Goal: Information Seeking & Learning: Learn about a topic

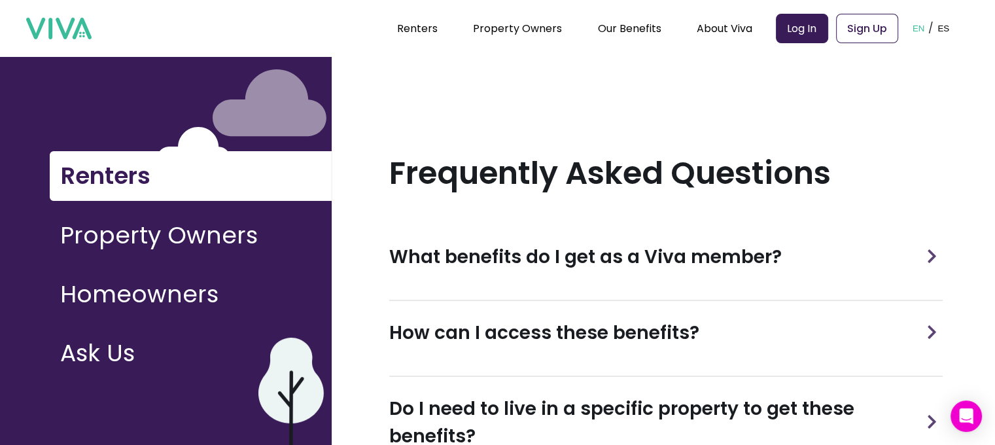
click at [923, 249] on img at bounding box center [932, 256] width 19 height 14
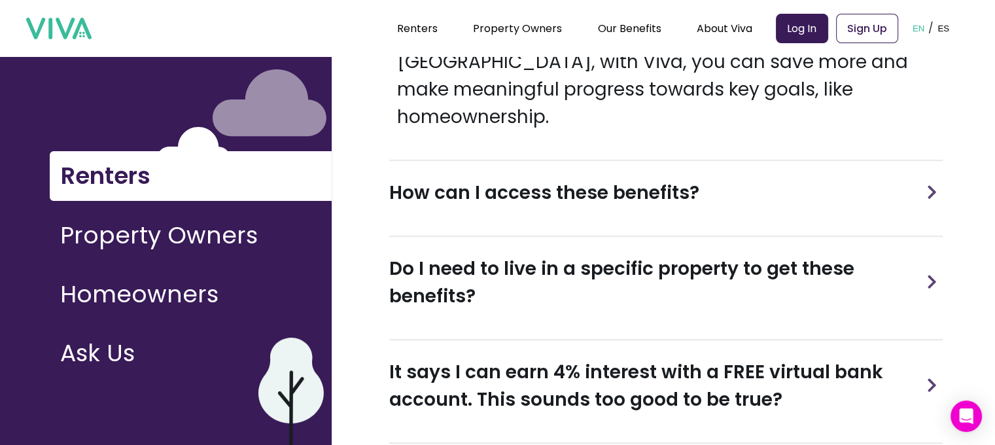
scroll to position [465, 0]
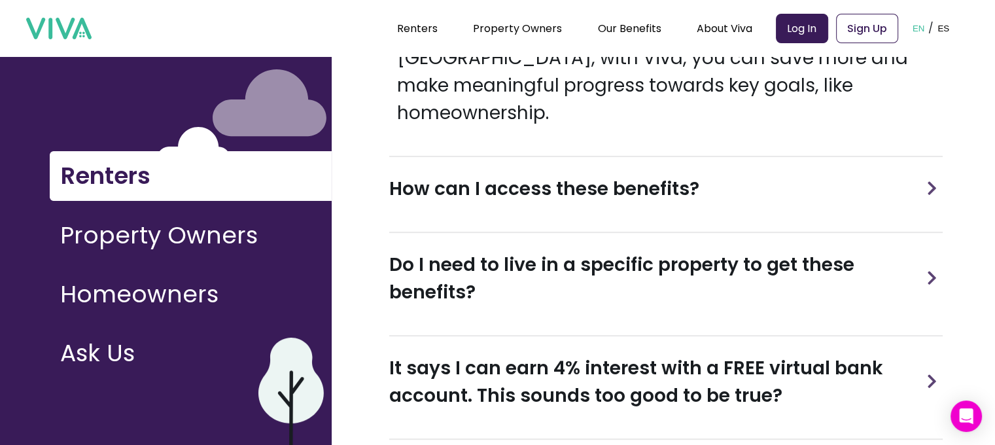
click at [936, 181] on img at bounding box center [932, 188] width 19 height 14
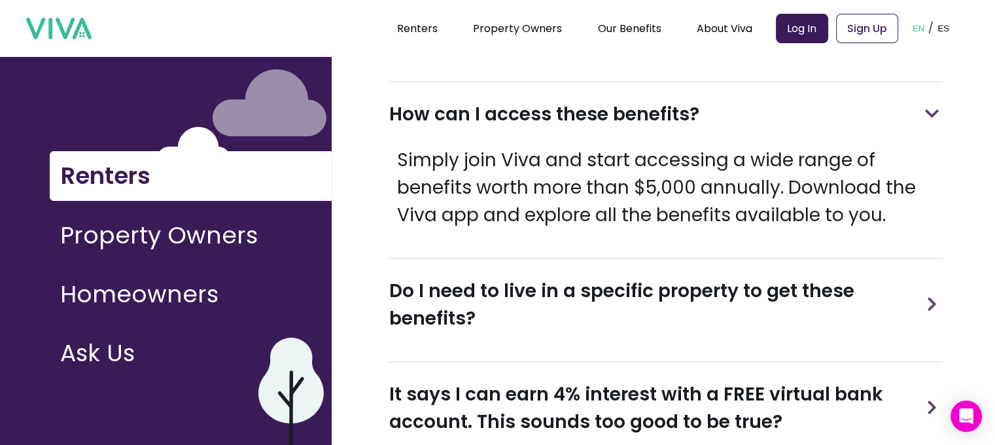
scroll to position [541, 0]
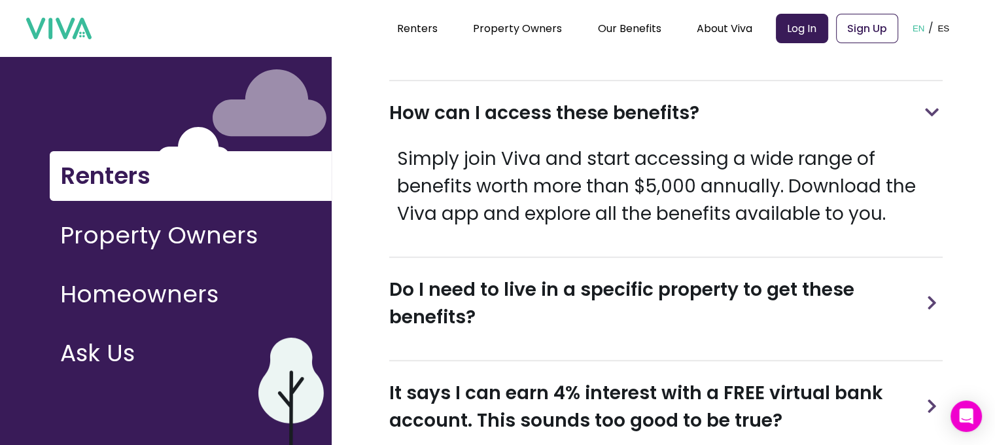
click at [935, 296] on img at bounding box center [932, 303] width 19 height 14
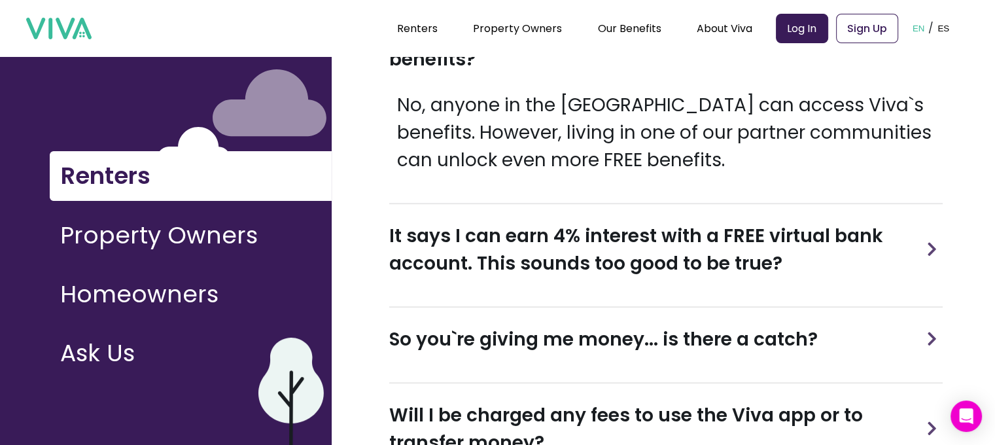
scroll to position [842, 0]
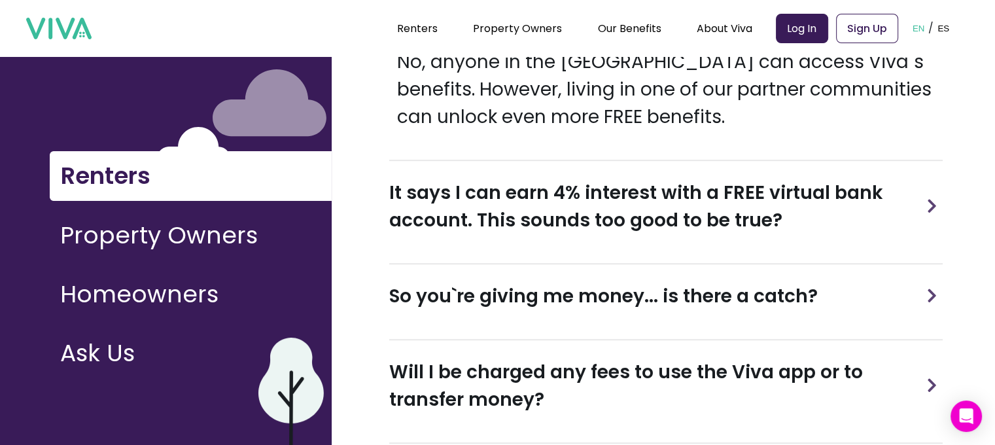
click at [920, 179] on h3 "It says I can earn 4% interest with a FREE virtual bank account. This sounds to…" at bounding box center [655, 206] width 532 height 55
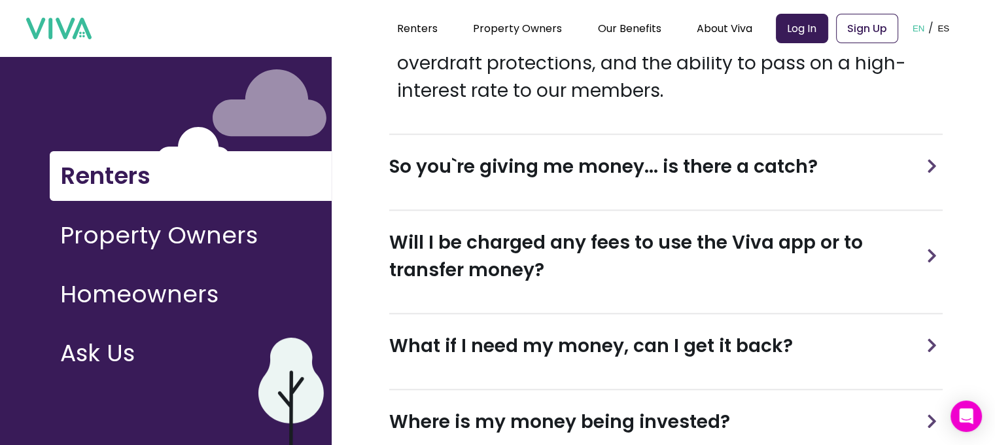
scroll to position [1249, 0]
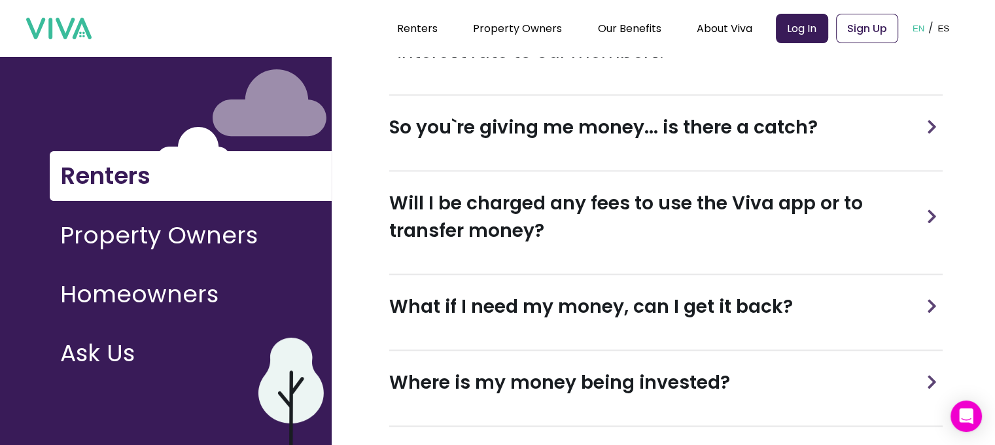
click at [803, 109] on div "So you`re giving me money... is there a catch?" at bounding box center [666, 128] width 554 height 64
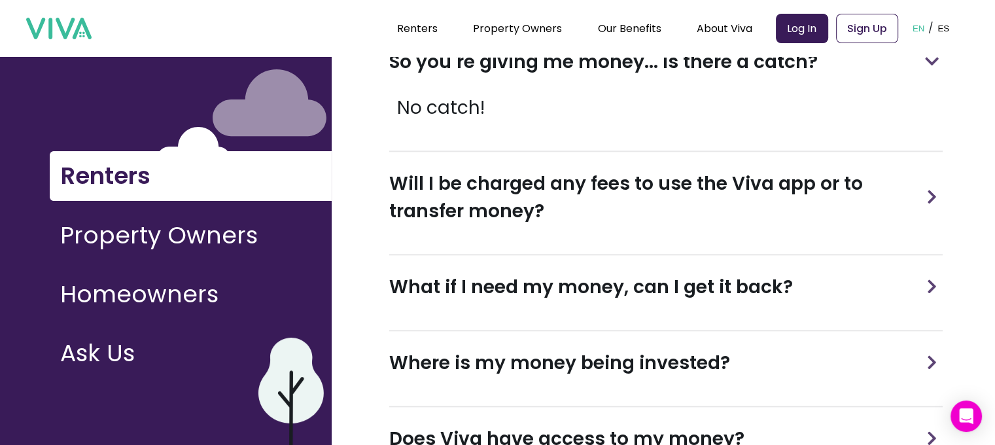
scroll to position [1314, 0]
click at [785, 174] on h3 "Will I be charged any fees to use the Viva app or to transfer money?" at bounding box center [655, 197] width 532 height 55
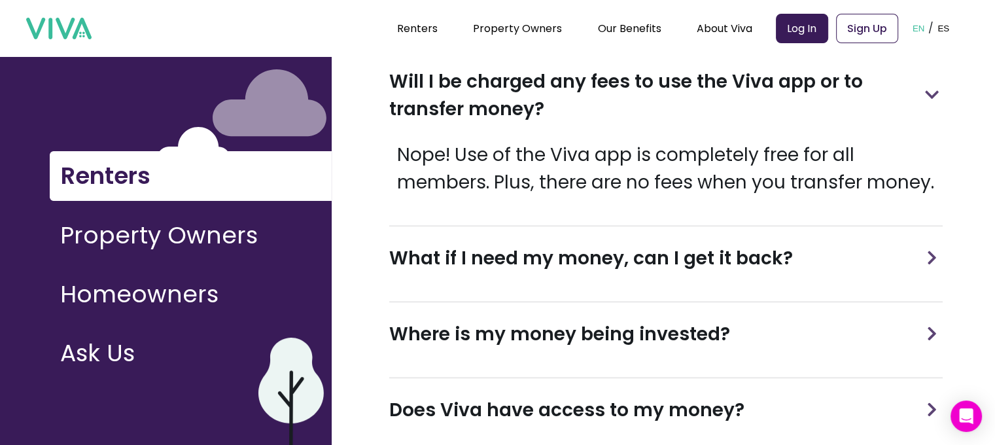
scroll to position [1418, 0]
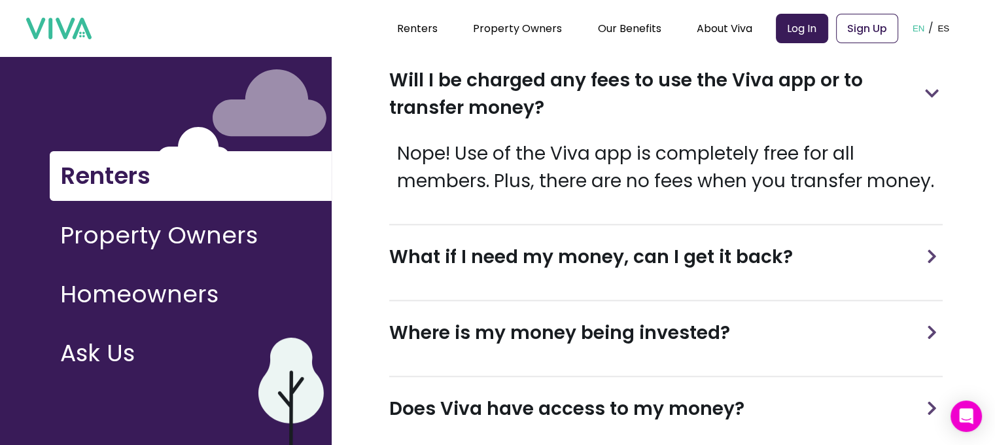
click at [747, 243] on h3 "What if I need my money, can I get it back?" at bounding box center [591, 256] width 404 height 27
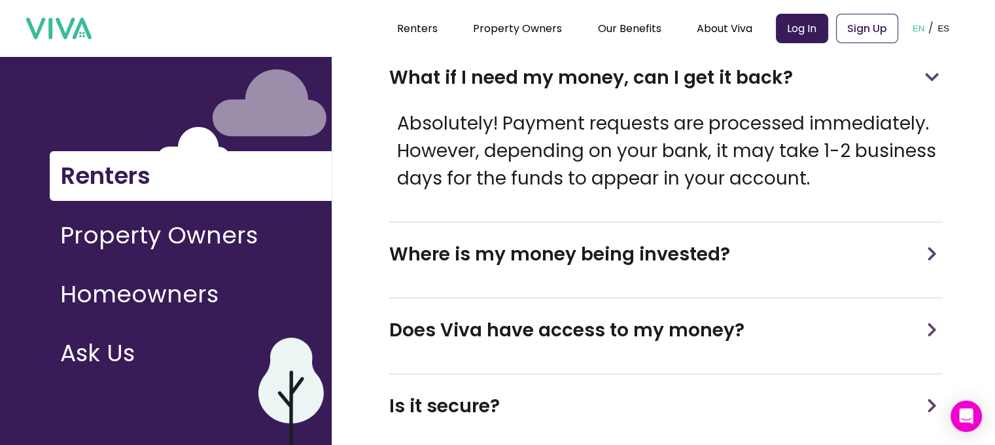
scroll to position [1597, 0]
click at [732, 223] on div "Where is my money being invested?" at bounding box center [666, 255] width 554 height 64
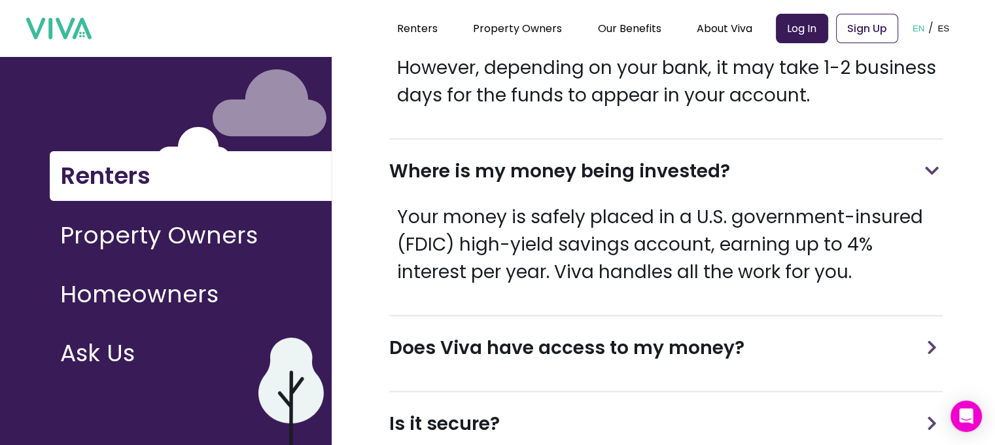
scroll to position [1683, 0]
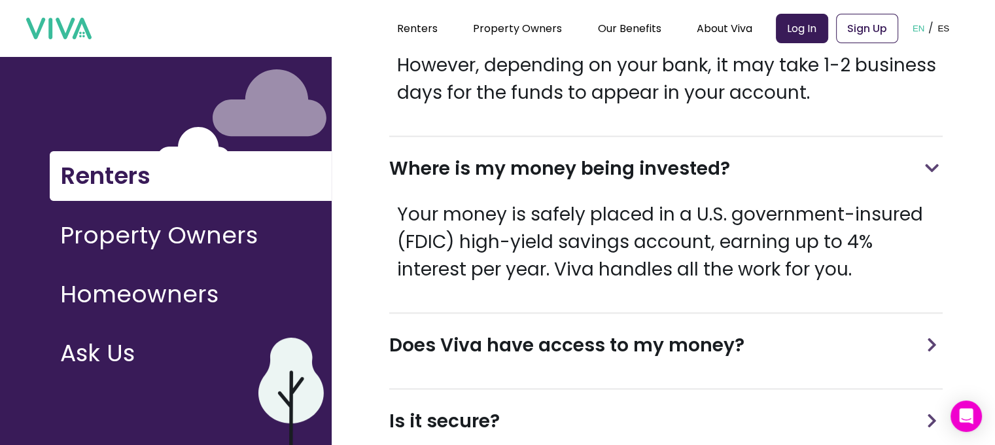
click at [735, 332] on h3 "Does Viva have access to my money?" at bounding box center [566, 345] width 355 height 27
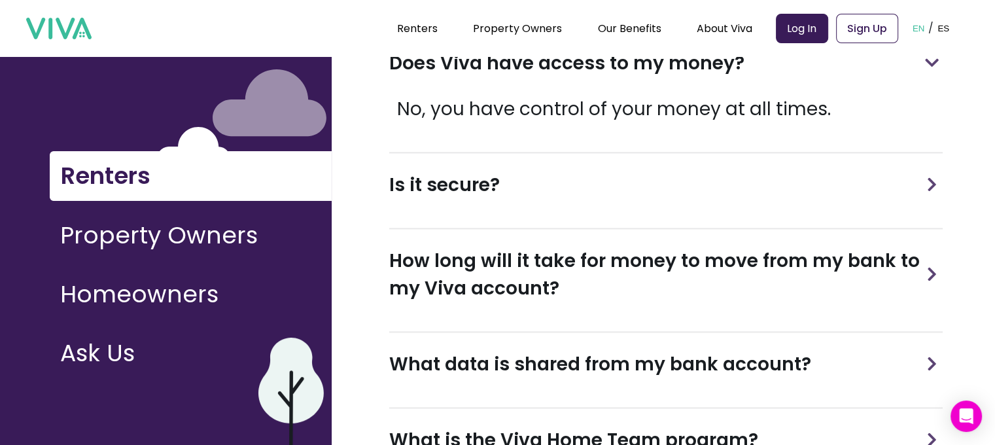
scroll to position [1965, 0]
click at [705, 153] on div "Is it secure?" at bounding box center [666, 184] width 554 height 64
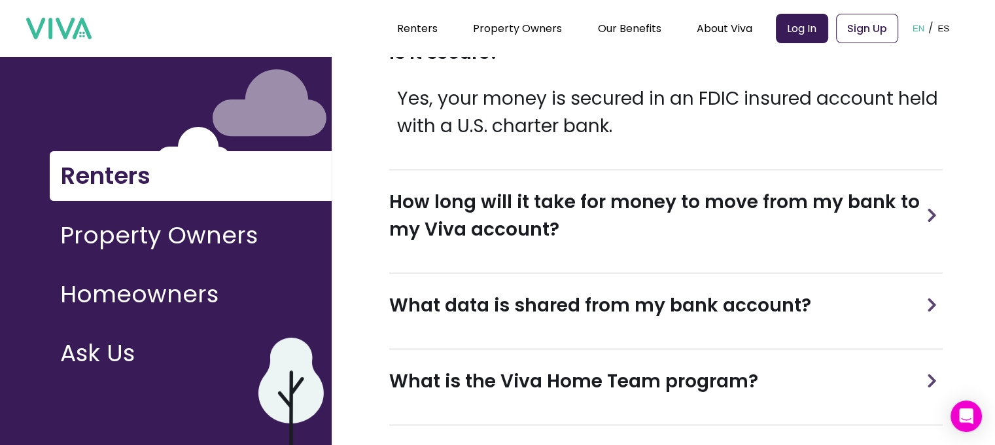
scroll to position [2097, 0]
click at [685, 188] on h3 "How long will it take for money to move from my bank to my Viva account?" at bounding box center [655, 215] width 532 height 55
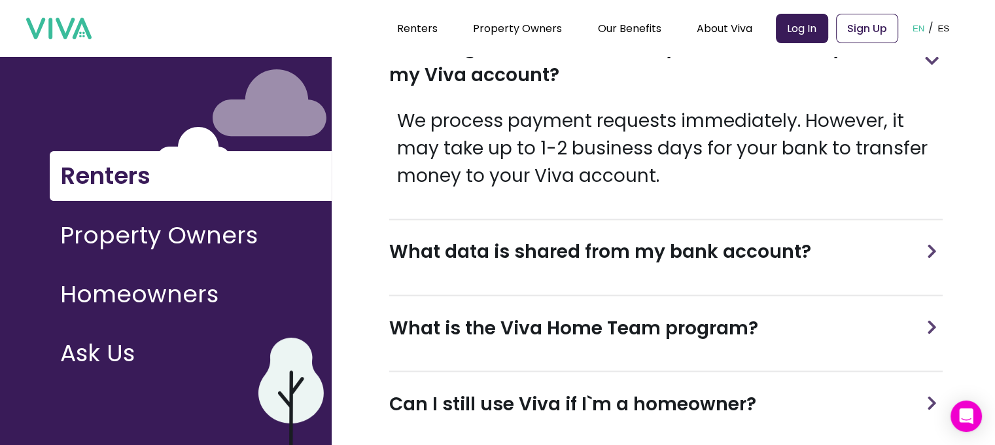
scroll to position [2252, 0]
click at [726, 238] on h3 "What data is shared from my bank account?" at bounding box center [600, 251] width 422 height 27
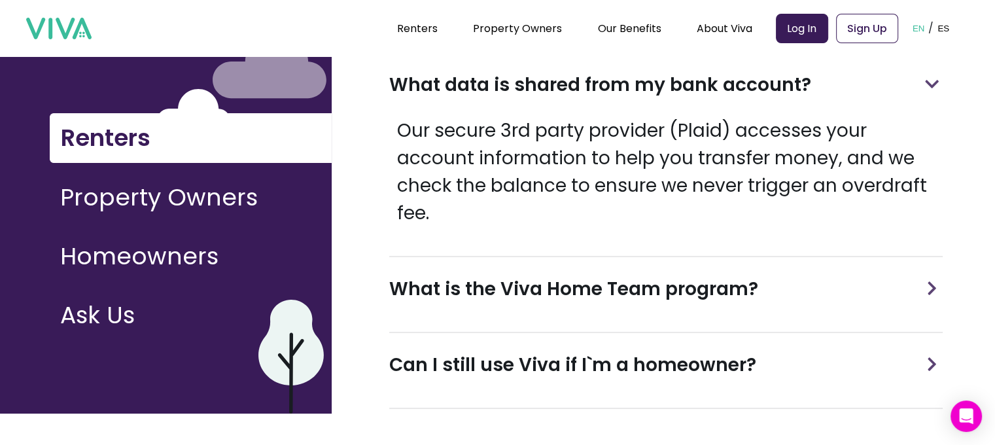
scroll to position [43, 0]
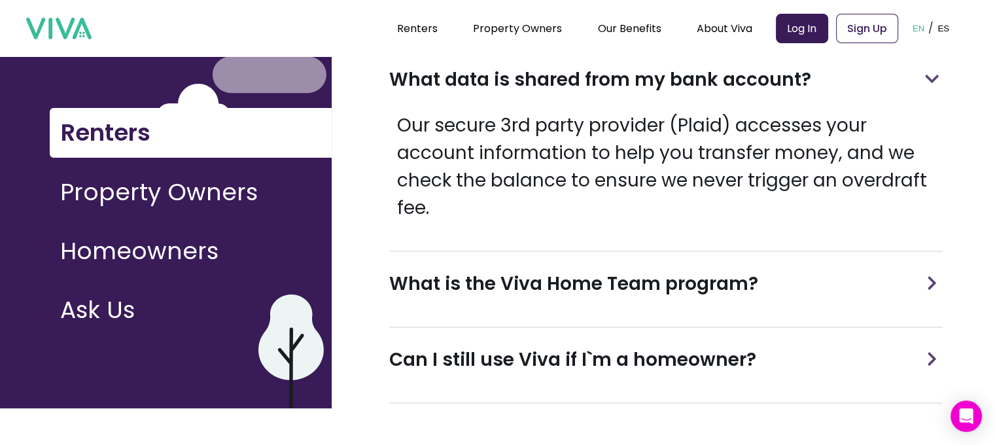
click at [717, 270] on h3 "What is the Viva Home Team program?" at bounding box center [573, 283] width 369 height 27
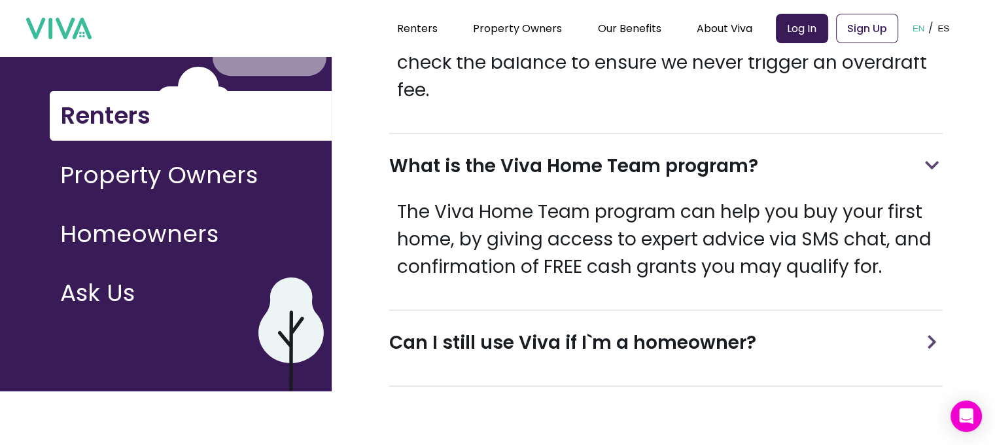
scroll to position [75, 0]
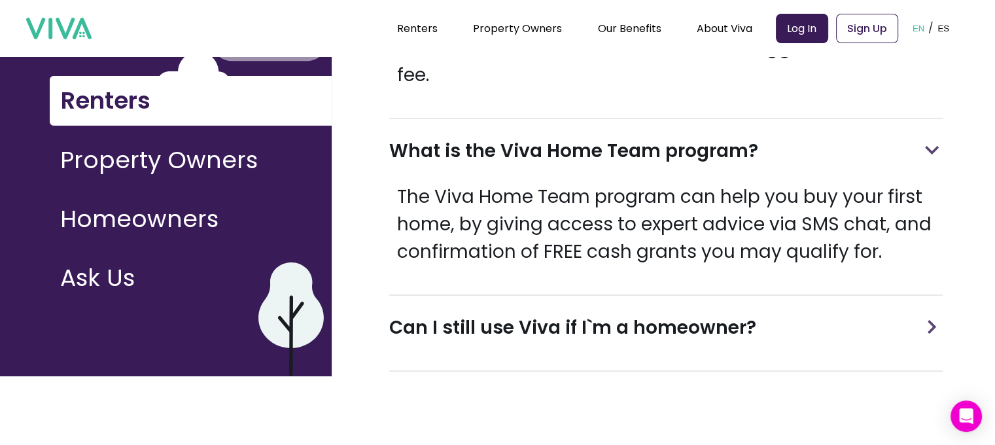
click at [738, 314] on h3 "Can I still use Viva if I`m a homeowner?" at bounding box center [572, 327] width 367 height 27
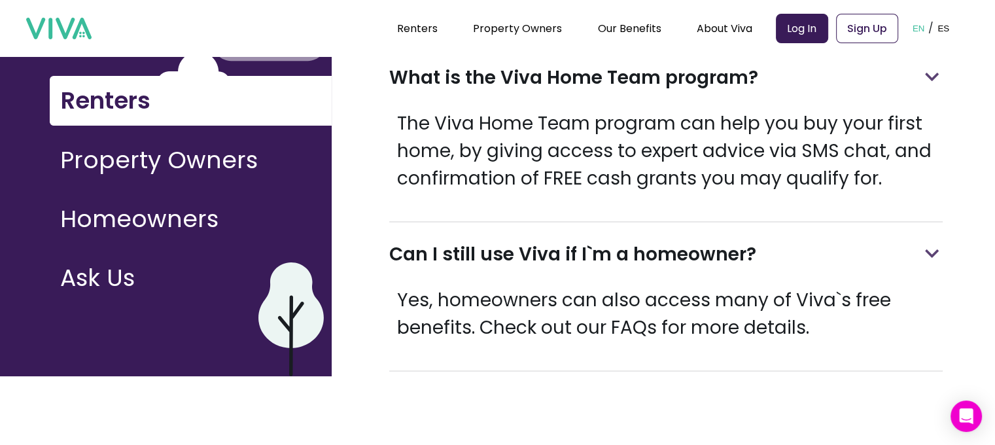
scroll to position [104, 0]
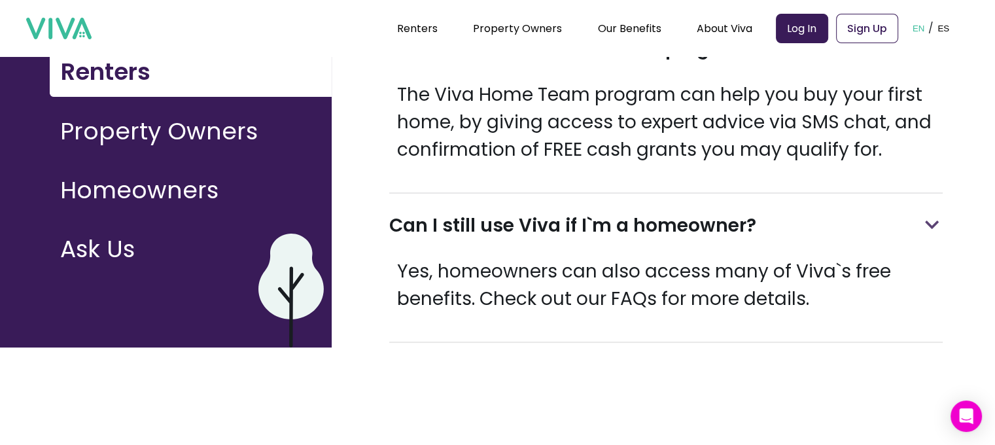
click at [930, 201] on button at bounding box center [932, 226] width 22 height 64
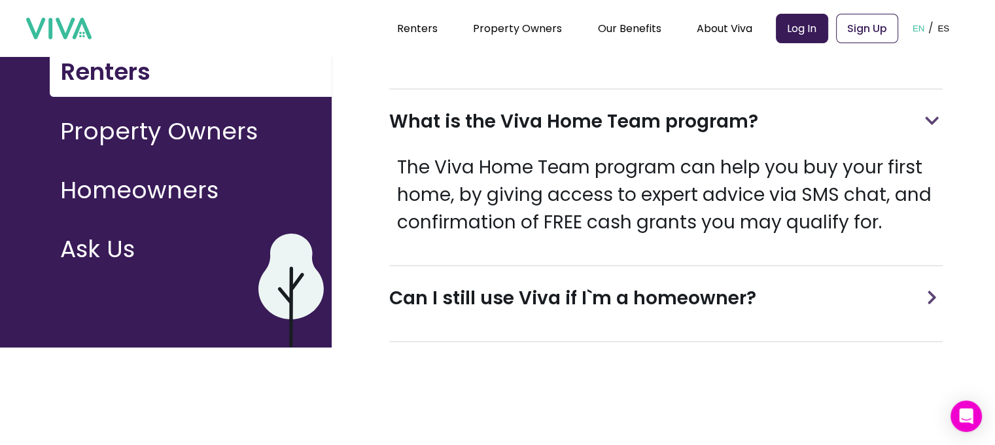
click at [257, 135] on button "Property Owners" at bounding box center [191, 131] width 282 height 48
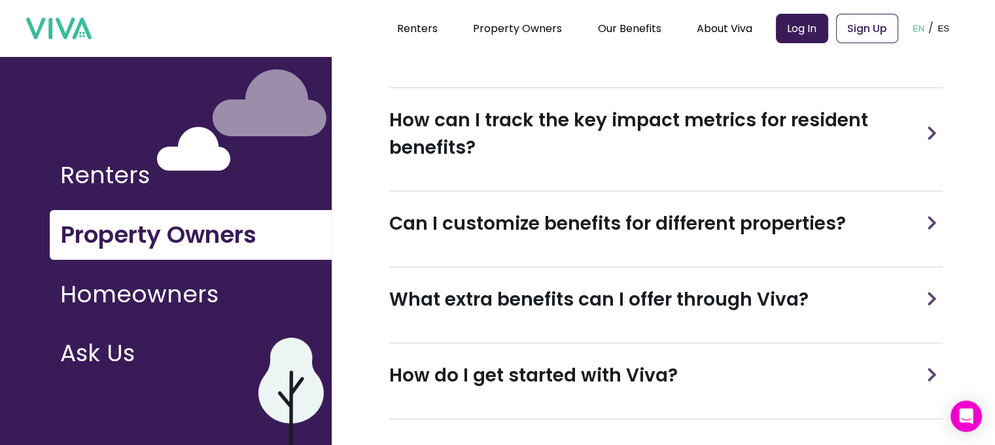
scroll to position [240, 0]
click at [808, 298] on div "What extra benefits can I offer through Viva?" at bounding box center [666, 300] width 554 height 64
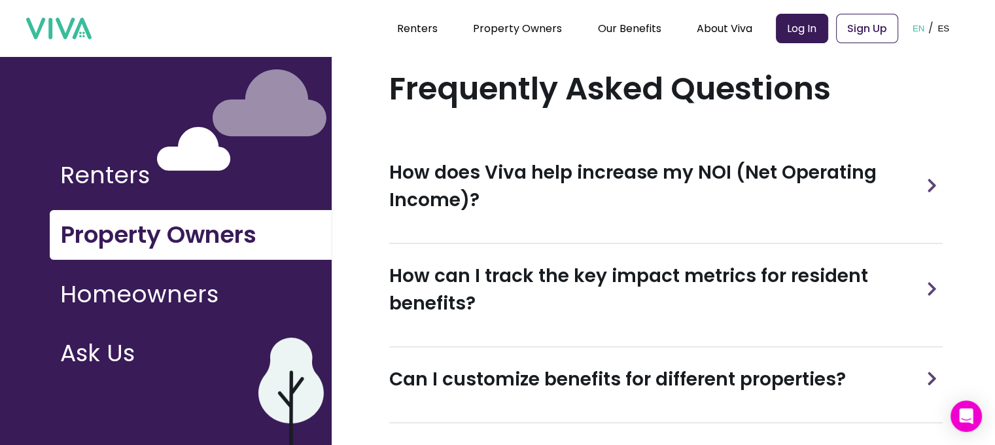
scroll to position [0, 0]
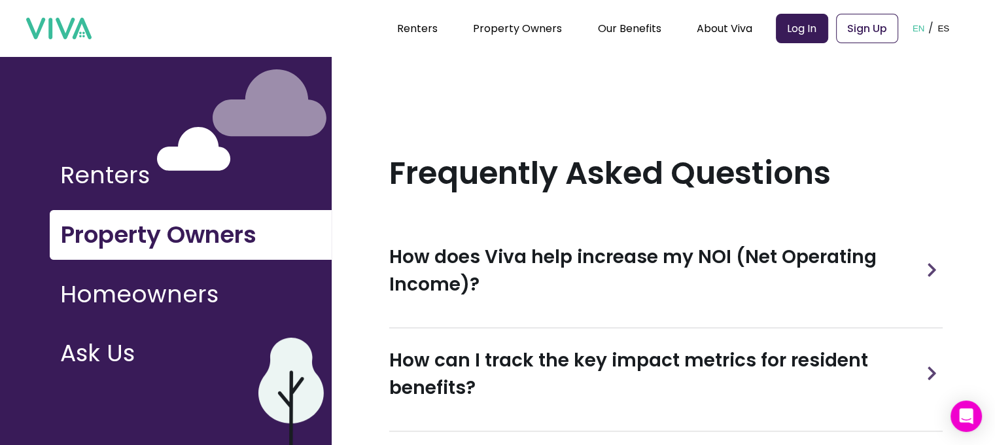
click at [822, 243] on h3 "How does Viva help increase my NOI (Net Operating Income)?" at bounding box center [655, 270] width 532 height 55
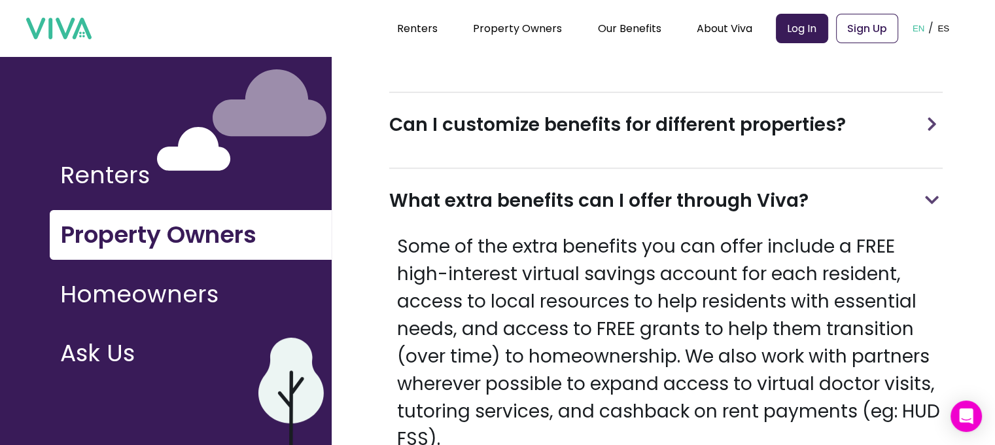
scroll to position [441, 0]
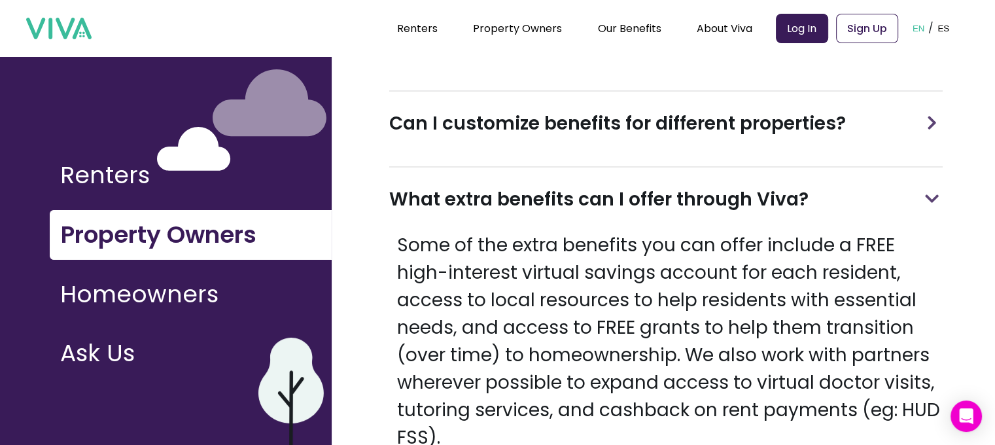
click at [935, 116] on img at bounding box center [932, 123] width 19 height 14
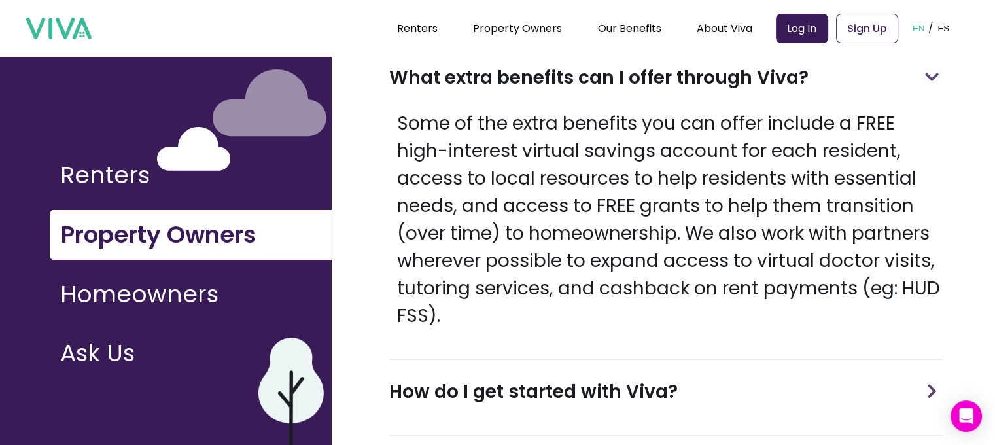
scroll to position [667, 0]
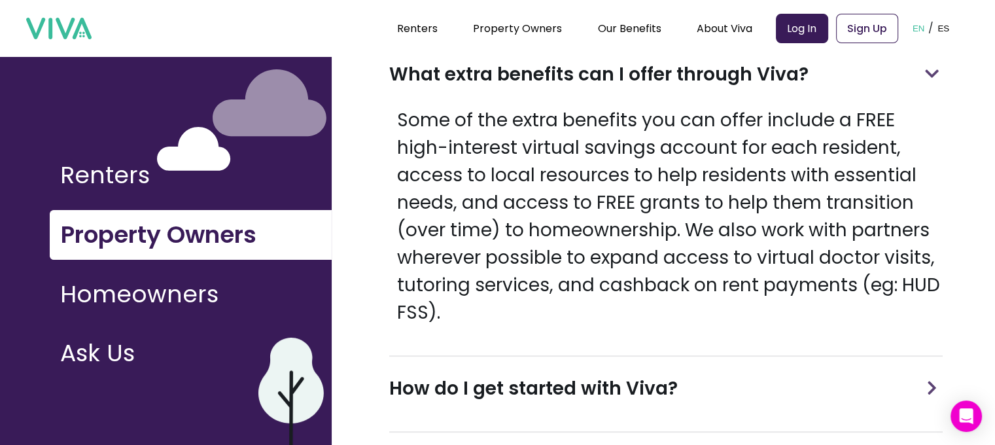
click at [206, 300] on button "Homeowners" at bounding box center [191, 294] width 282 height 48
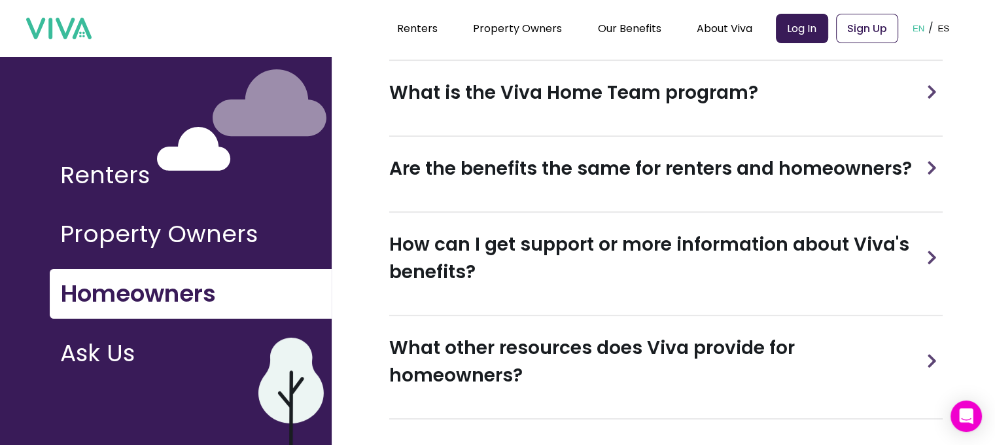
click at [927, 92] on button at bounding box center [932, 93] width 22 height 64
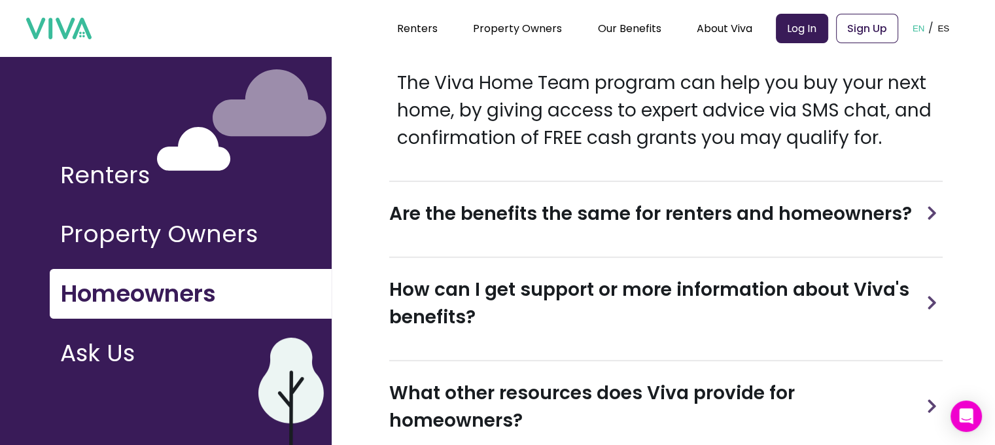
scroll to position [300, 0]
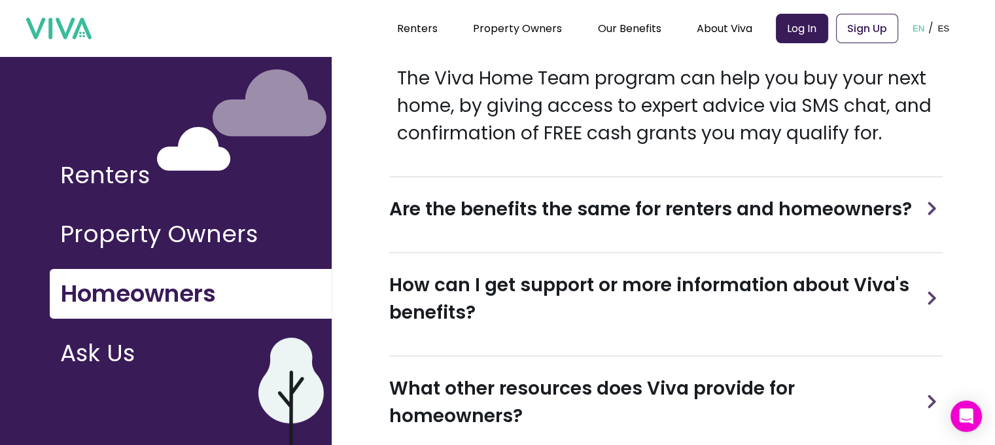
click at [827, 198] on h3 "Are the benefits the same for renters and homeowners?" at bounding box center [650, 209] width 523 height 27
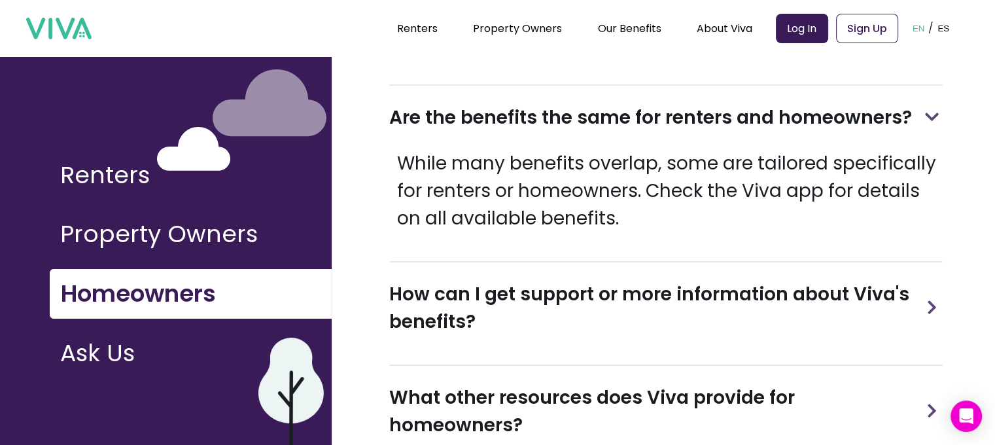
scroll to position [423, 0]
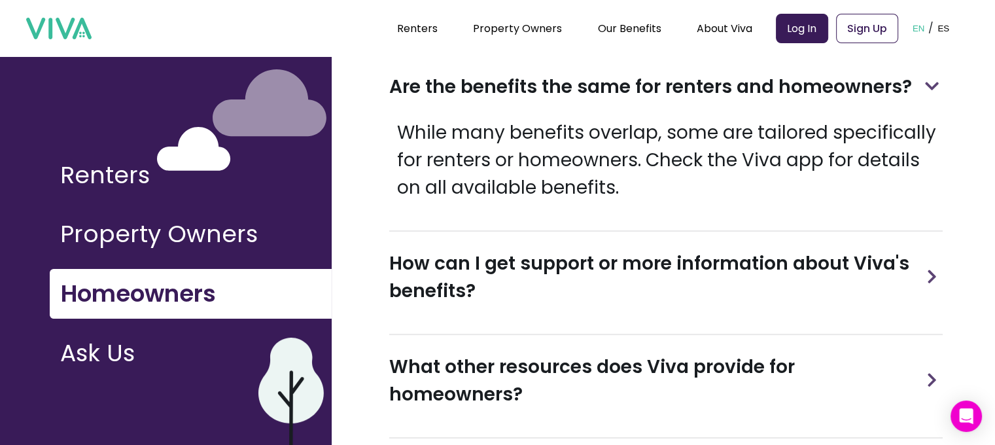
click at [813, 257] on h3 "How can I get support or more information about Viva's benefits?" at bounding box center [655, 277] width 532 height 55
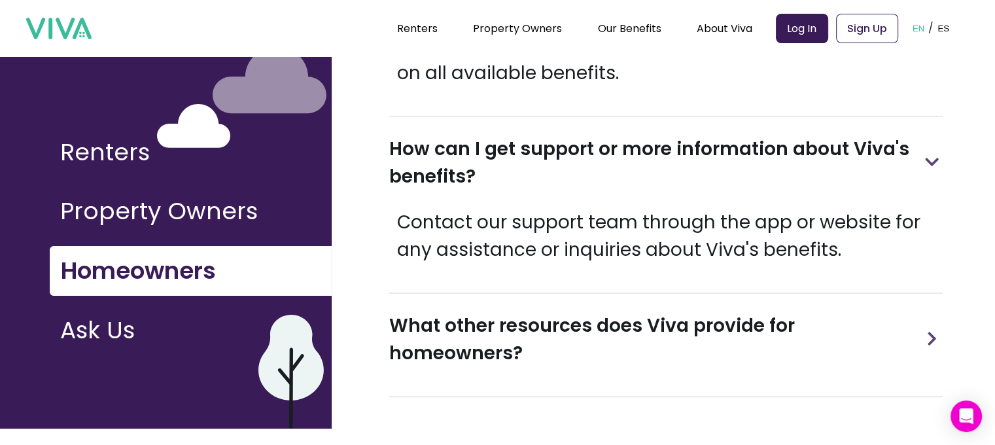
scroll to position [20, 0]
